Goal: Task Accomplishment & Management: Use online tool/utility

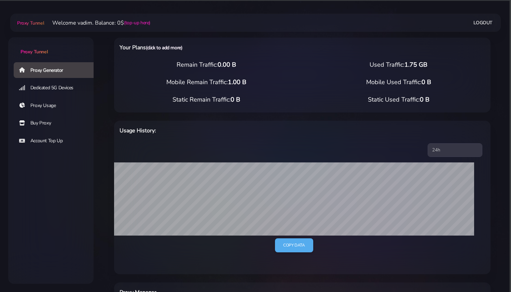
click at [182, 48] on link "(click to add more)" at bounding box center [164, 47] width 36 height 6
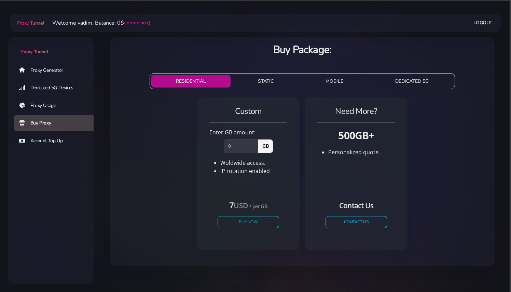
click at [258, 82] on button "STATIC" at bounding box center [265, 81] width 65 height 13
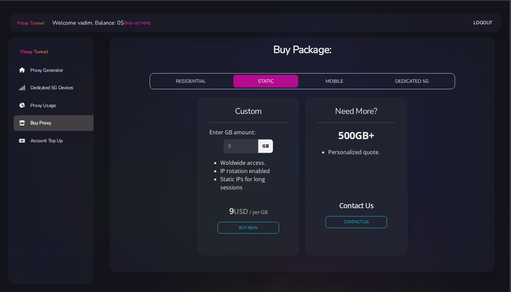
click at [183, 79] on button "RESIDENTIAL" at bounding box center [190, 81] width 79 height 13
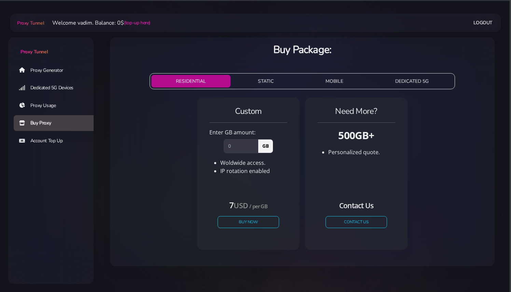
click at [41, 51] on span "Proxy Tunnel" at bounding box center [34, 52] width 27 height 6
click at [53, 106] on link "Proxy Usage" at bounding box center [56, 106] width 85 height 16
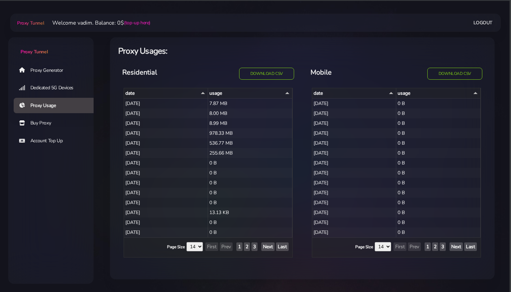
select select "14"
click at [82, 20] on li "Welcome vadim. Balance: 0$ (top-up here)" at bounding box center [97, 23] width 106 height 8
click at [35, 21] on span "Proxy Tunnel" at bounding box center [30, 23] width 27 height 6
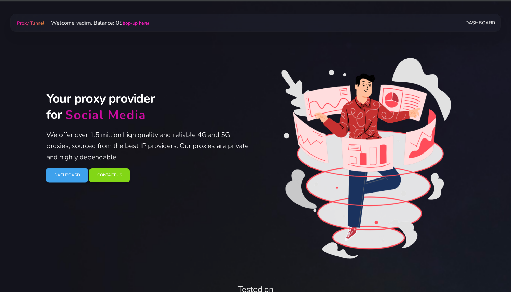
click at [80, 178] on link "Dashboard" at bounding box center [67, 175] width 42 height 14
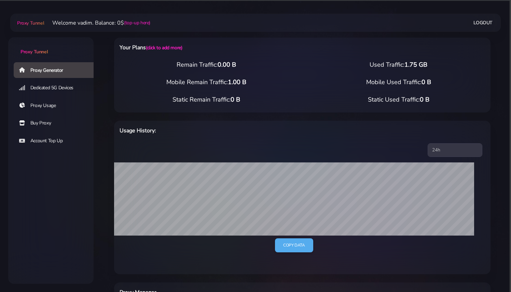
click at [49, 108] on link "Proxy Usage" at bounding box center [56, 106] width 85 height 16
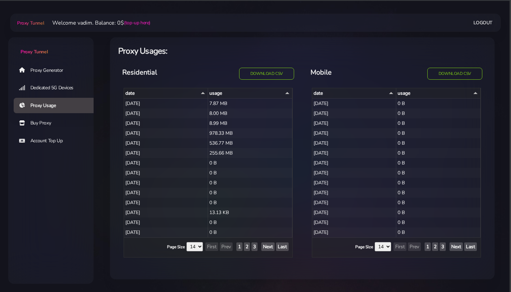
select select "14"
click at [50, 140] on link "Account Top Up" at bounding box center [56, 141] width 85 height 16
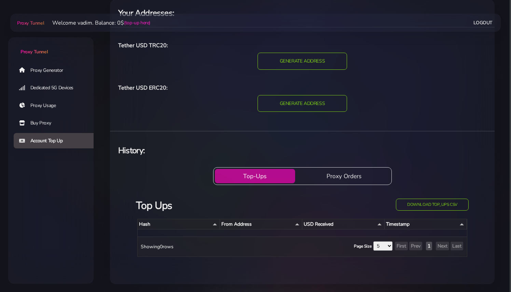
scroll to position [38, 0]
click at [62, 82] on link "Dedicated 5G Devices" at bounding box center [56, 88] width 85 height 16
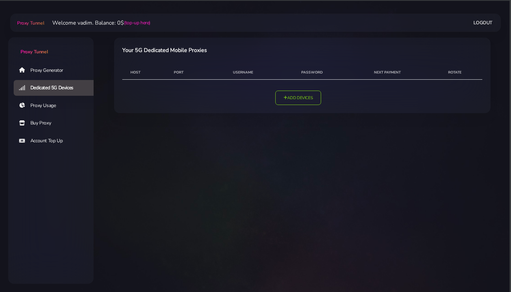
click at [53, 69] on link "Proxy Generator" at bounding box center [56, 70] width 85 height 16
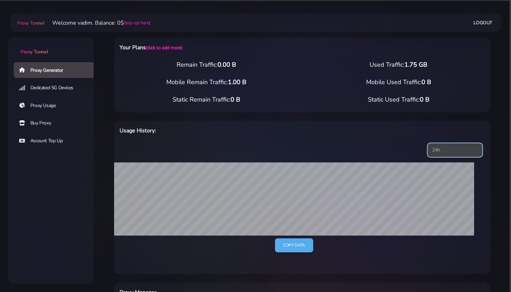
select select "7d"
